Goal: Task Accomplishment & Management: Use online tool/utility

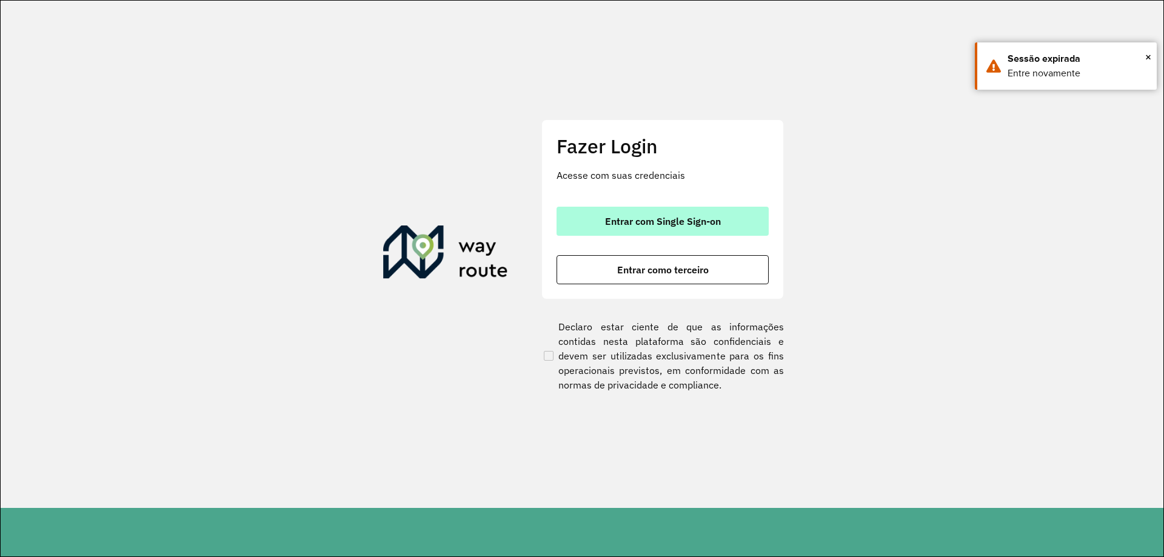
click at [671, 218] on span "Entrar com Single Sign-on" at bounding box center [663, 221] width 116 height 10
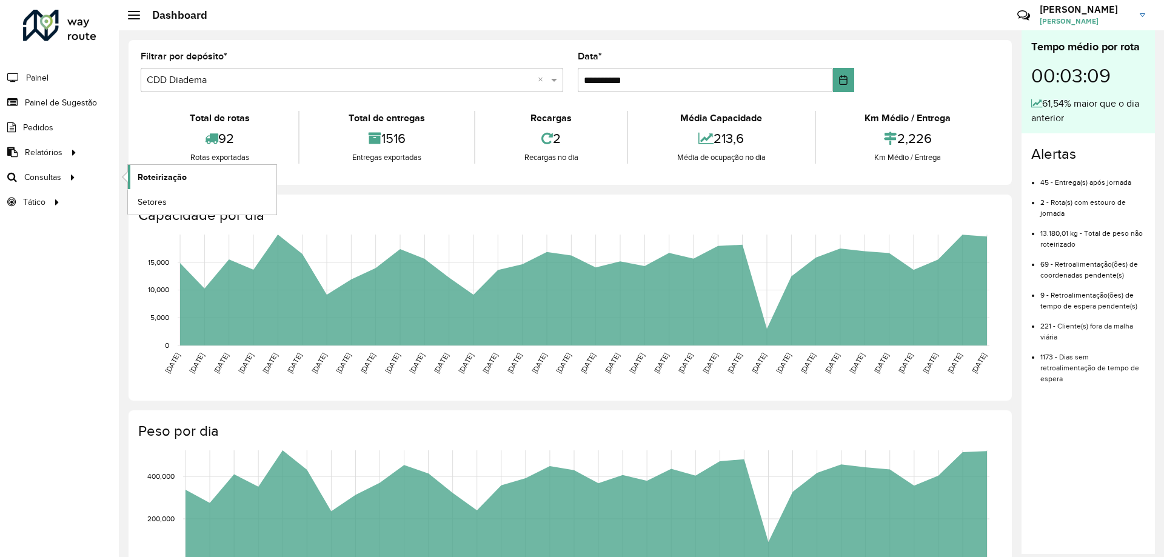
click at [174, 184] on link "Roteirização" at bounding box center [202, 177] width 149 height 24
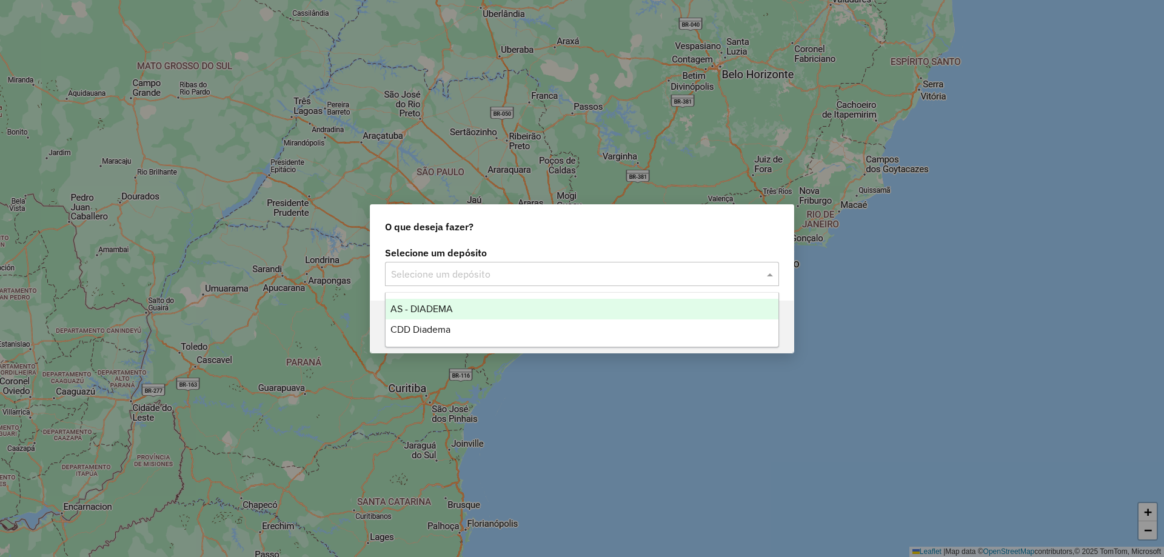
click at [578, 269] on input "text" at bounding box center [570, 274] width 358 height 15
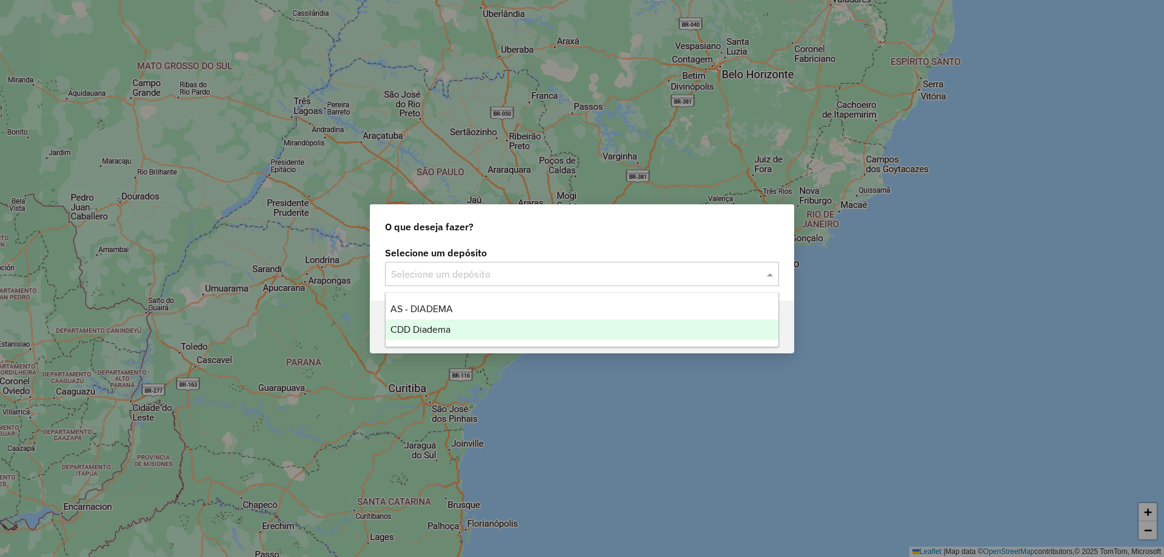
click at [460, 326] on div "CDD Diadema" at bounding box center [582, 330] width 393 height 21
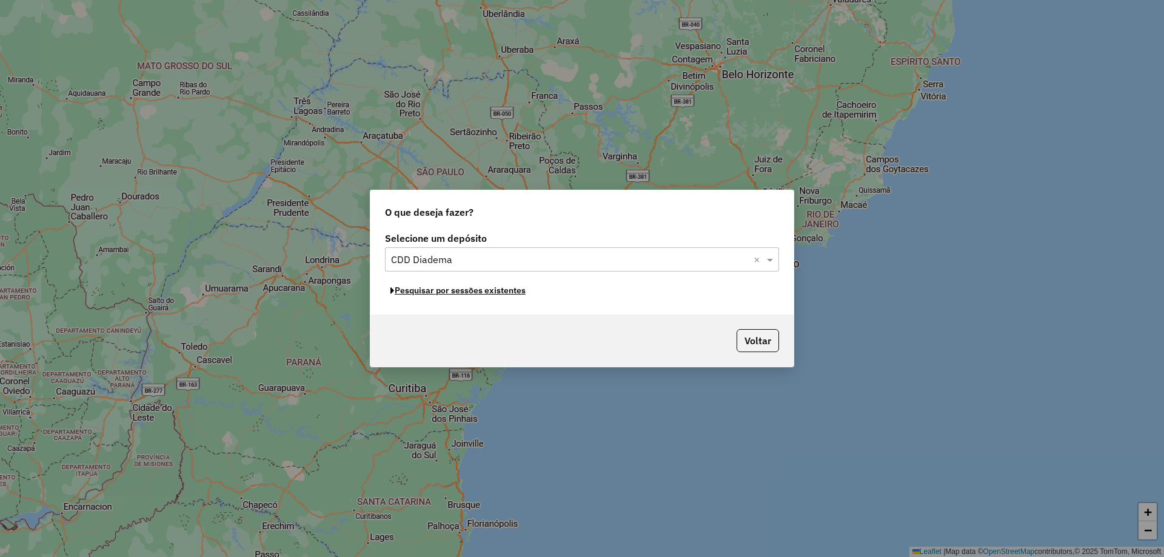
click at [471, 295] on button "Pesquisar por sessões existentes" at bounding box center [458, 290] width 146 height 19
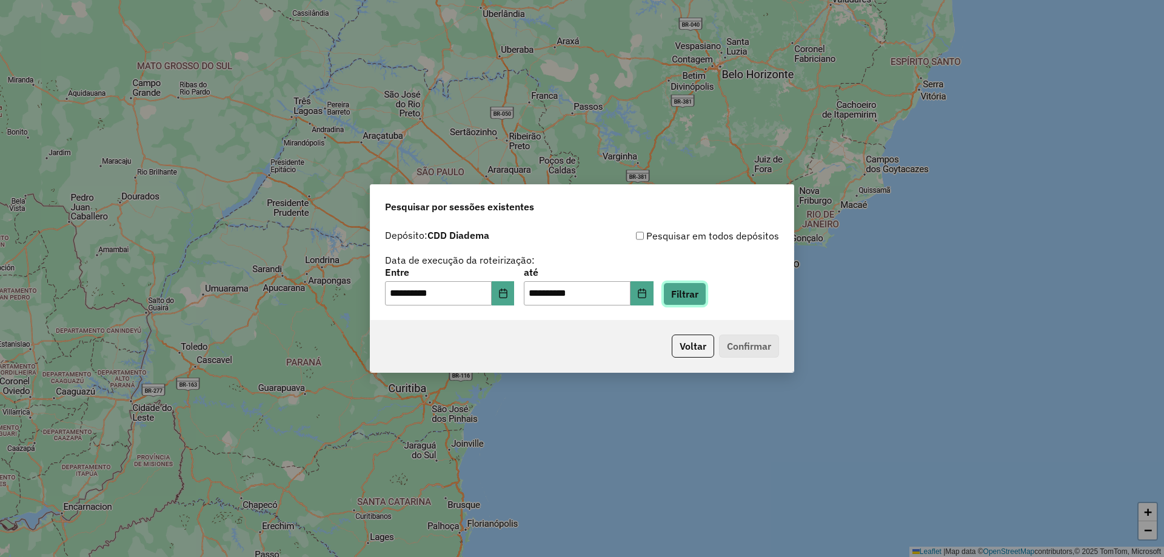
click at [703, 297] on button "Filtrar" at bounding box center [684, 294] width 43 height 23
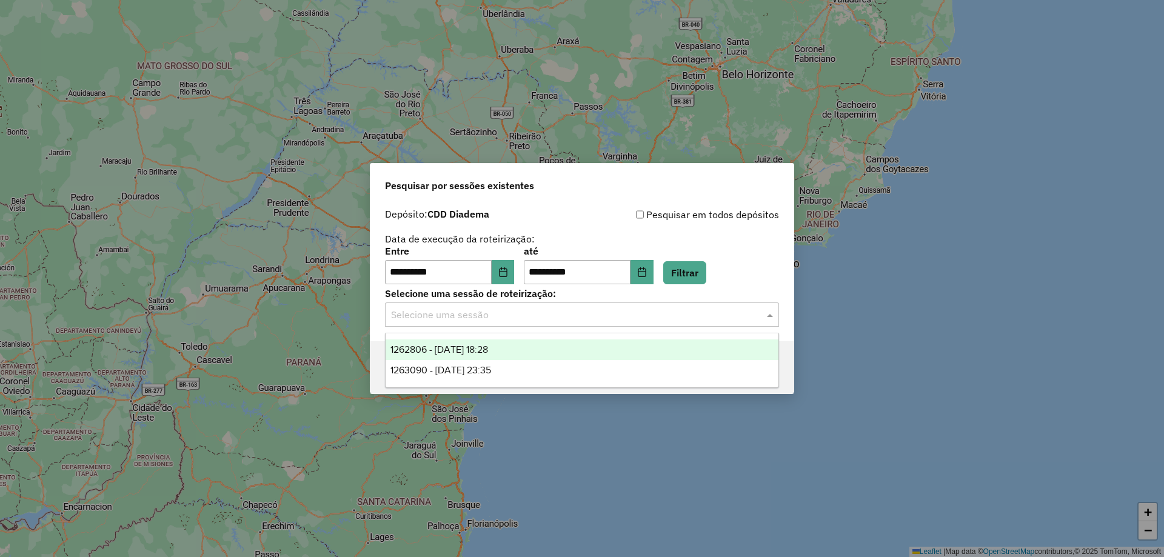
click at [518, 324] on div "Selecione uma sessão" at bounding box center [582, 315] width 394 height 24
click at [494, 355] on div "1262806 - [DATE] 18:28" at bounding box center [582, 350] width 393 height 21
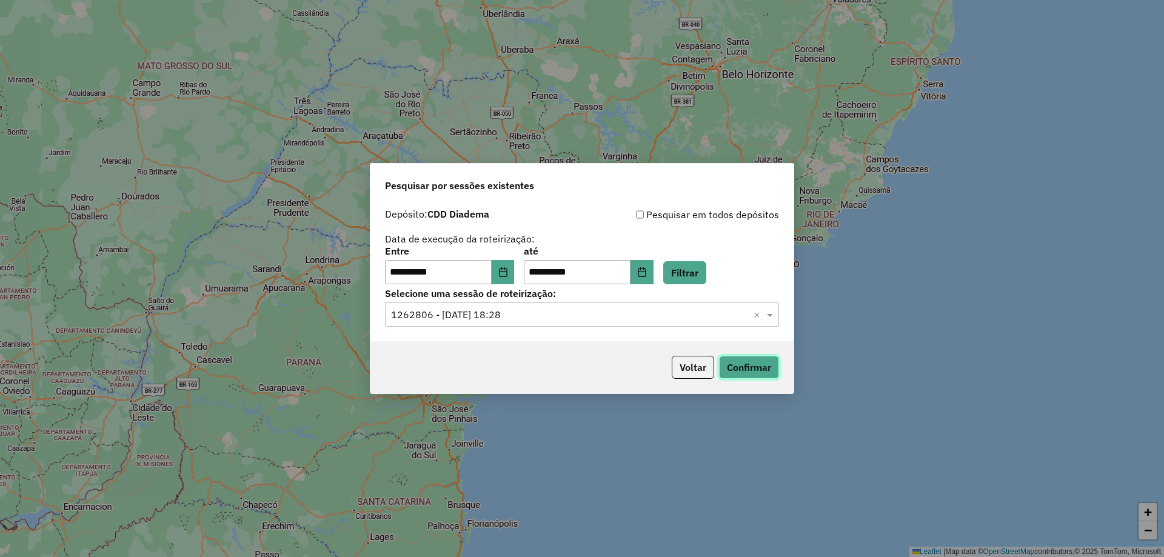
click at [724, 371] on button "Confirmar" at bounding box center [749, 367] width 60 height 23
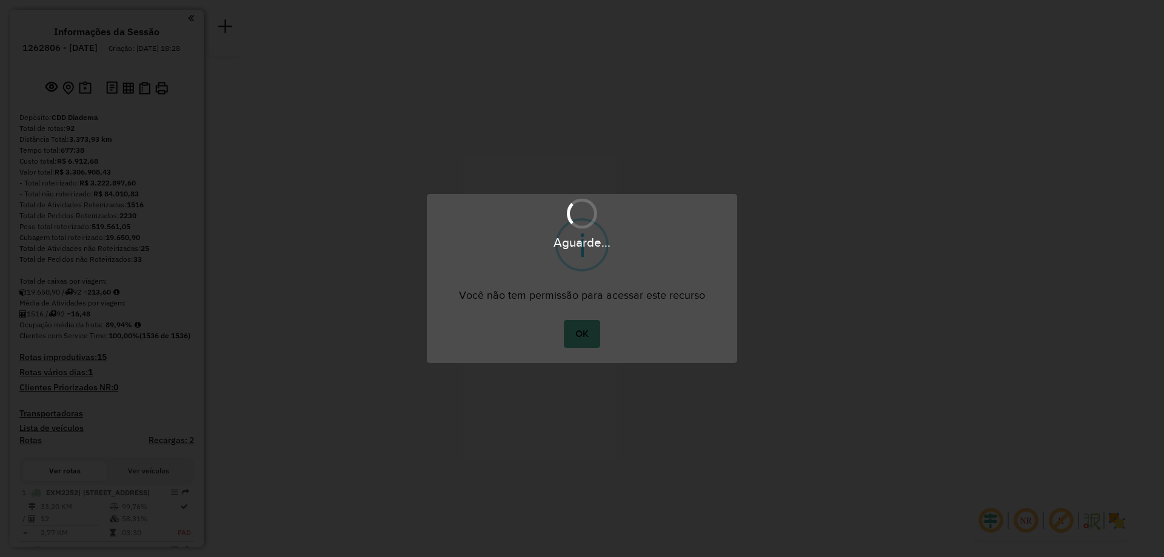
click button "OK" at bounding box center [582, 334] width 36 height 28
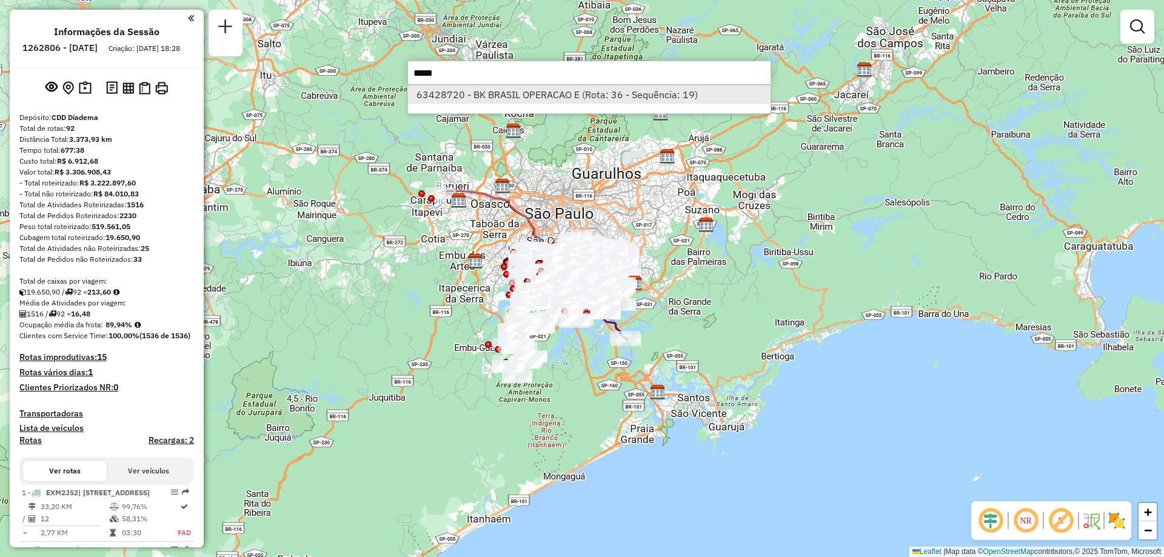
type input "*****"
click at [475, 95] on li "63428720 - BK BRASIL OPERACAO E (Rota: 36 - Sequência: 19)" at bounding box center [589, 95] width 363 height 18
select select "**********"
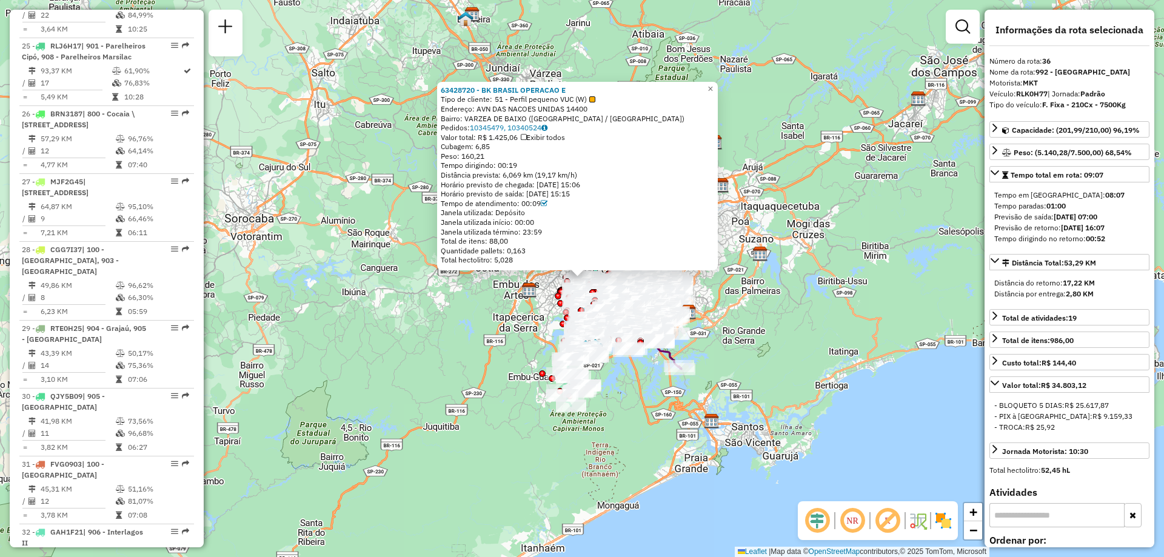
scroll to position [3150, 0]
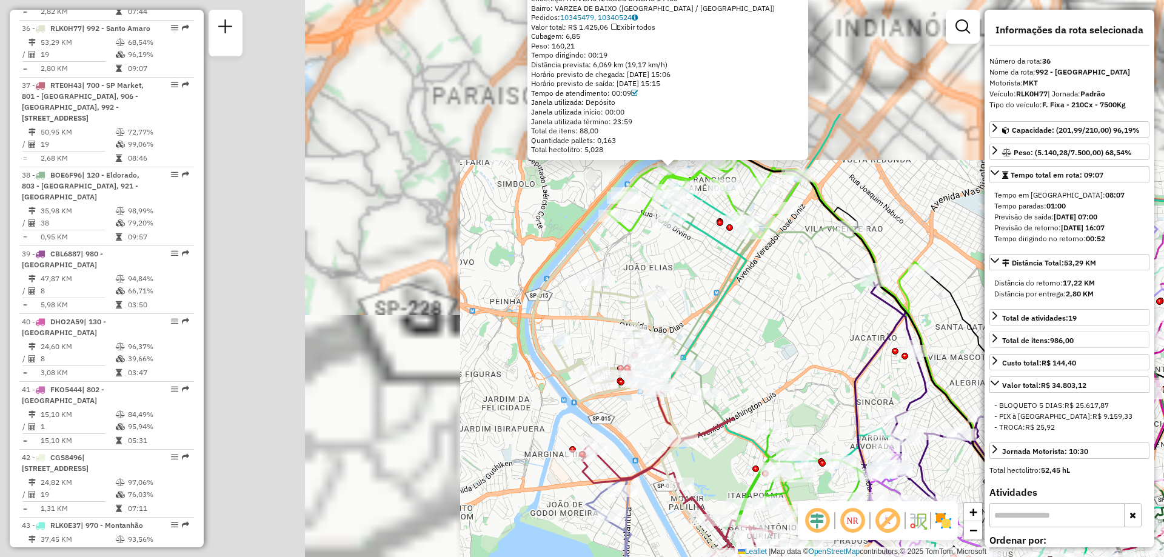
drag, startPoint x: 409, startPoint y: 187, endPoint x: 1005, endPoint y: 344, distance: 616.3
click at [1005, 344] on hb-router-mapa "Informações da Sessão 1262806 - 10/09/2025 Criação: 09/09/2025 18:28 Depósito: …" at bounding box center [582, 278] width 1164 height 557
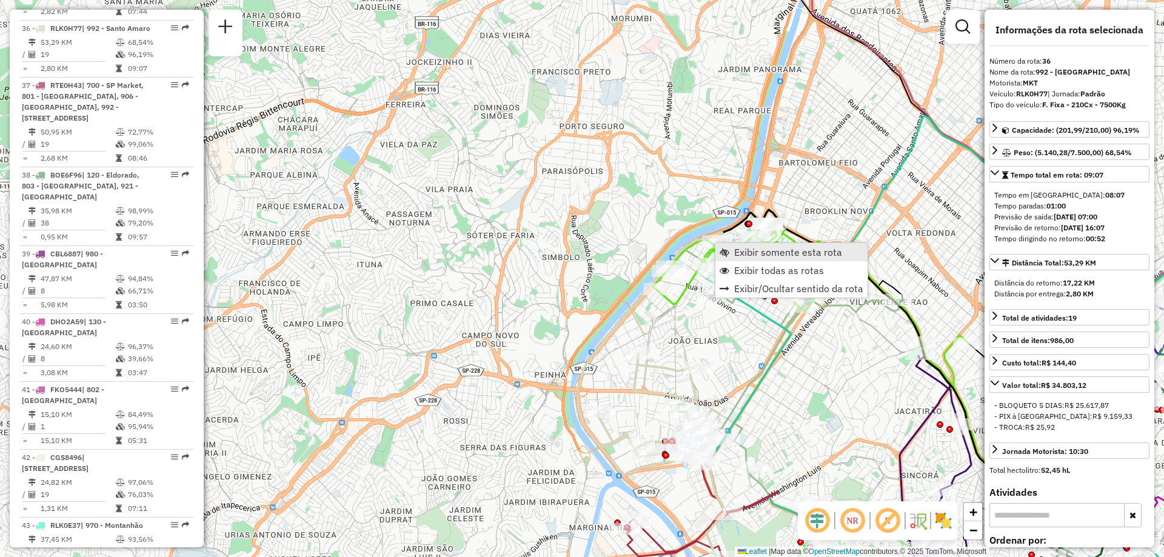
click at [752, 251] on span "Exibir somente esta rota" at bounding box center [788, 252] width 108 height 10
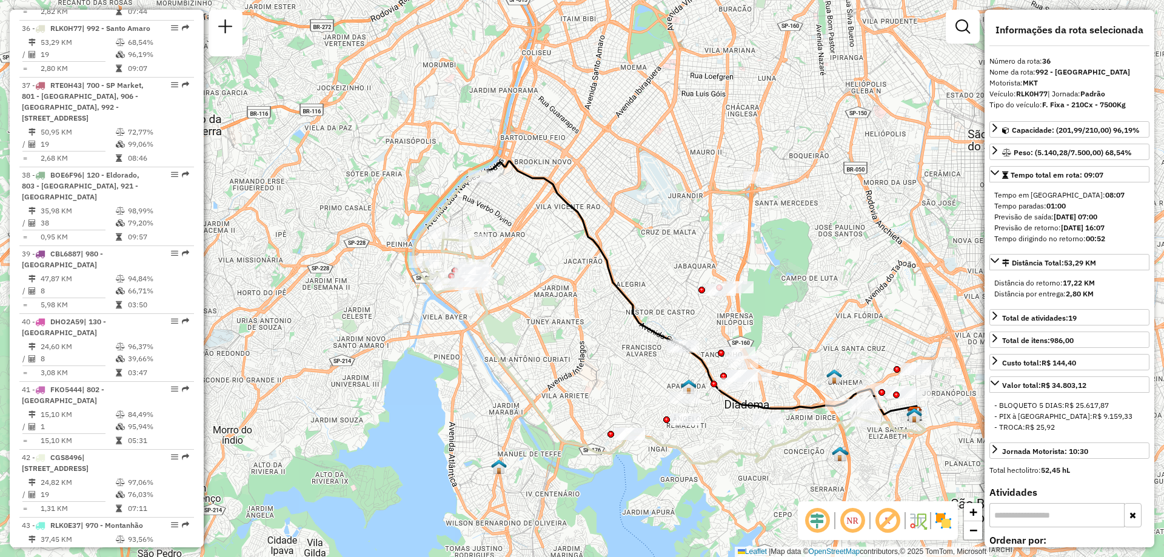
drag, startPoint x: 466, startPoint y: 261, endPoint x: 554, endPoint y: 295, distance: 94.8
click at [554, 295] on div "Janela de atendimento Grade de atendimento Capacidade Transportadoras Veículos …" at bounding box center [582, 278] width 1164 height 557
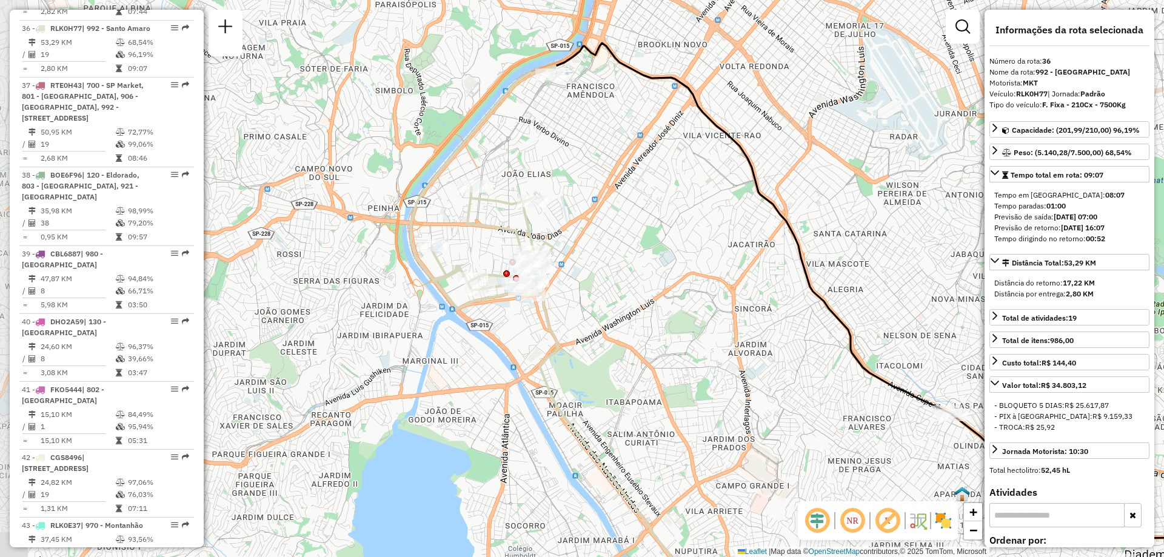
drag, startPoint x: 492, startPoint y: 263, endPoint x: 588, endPoint y: 262, distance: 95.8
click at [588, 262] on div "Janela de atendimento Grade de atendimento Capacidade Transportadoras Veículos …" at bounding box center [582, 278] width 1164 height 557
